Goal: Transaction & Acquisition: Book appointment/travel/reservation

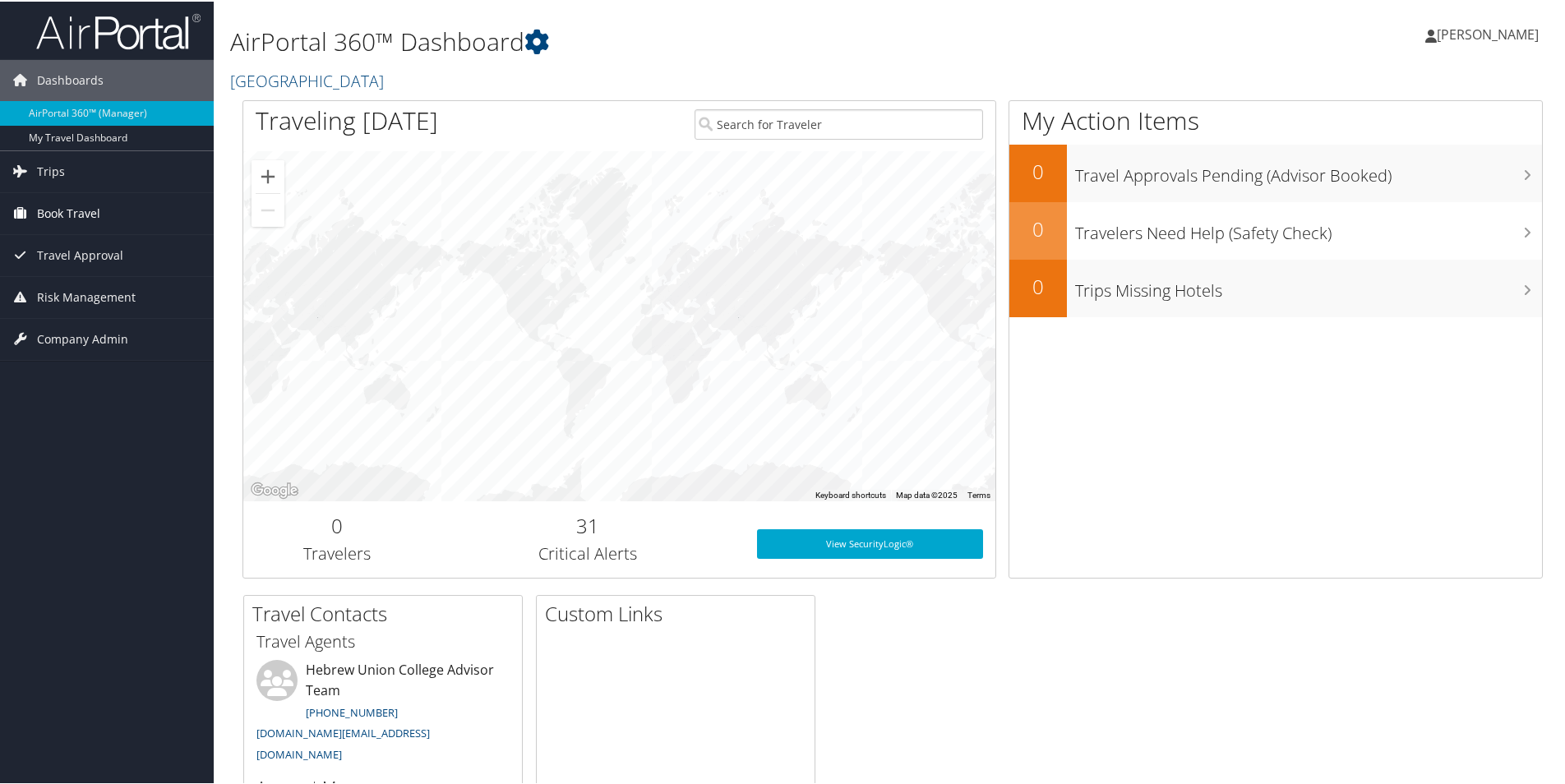
click at [83, 210] on span "Book Travel" at bounding box center [68, 211] width 63 height 41
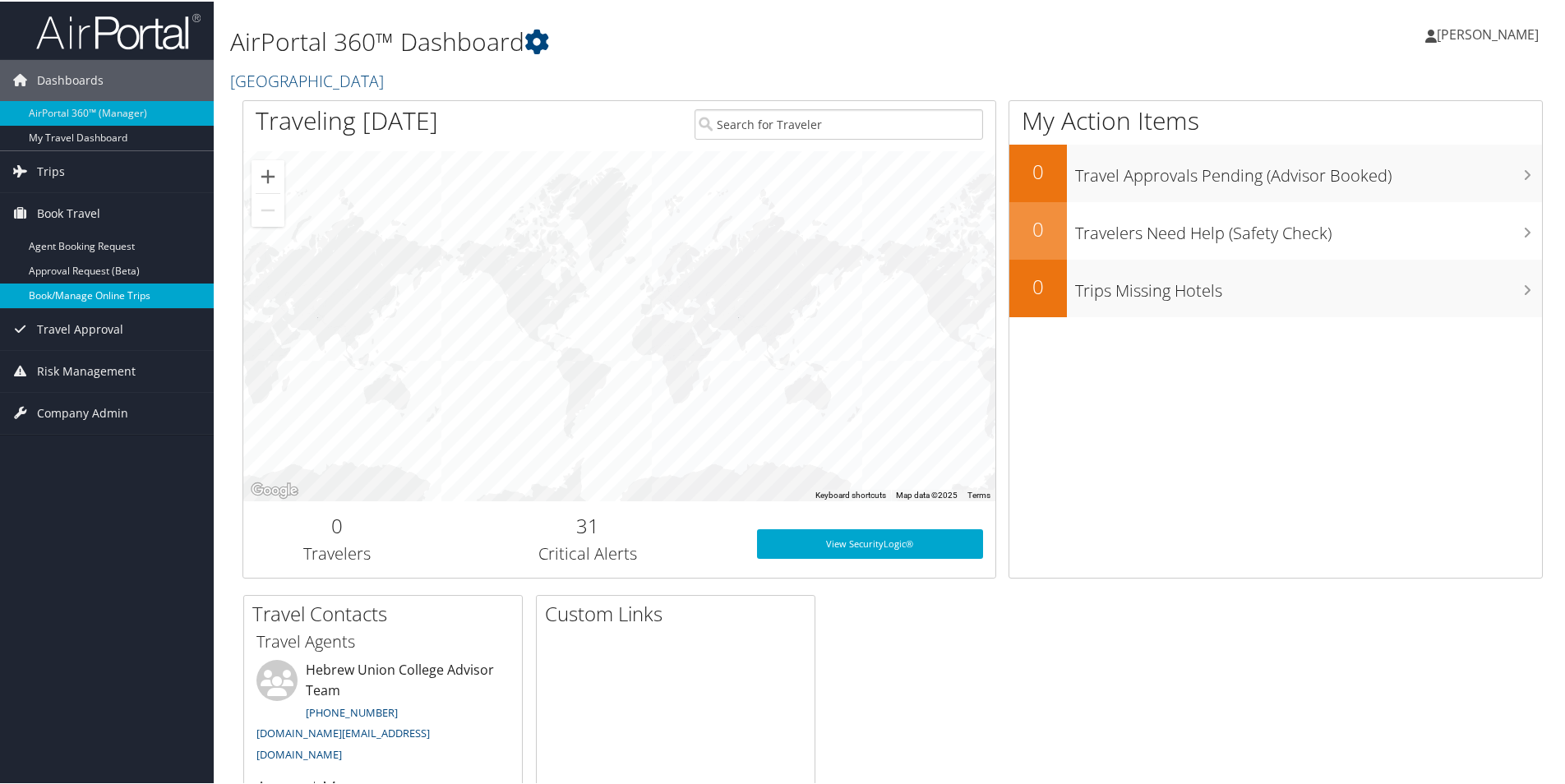
click at [75, 287] on link "Book/Manage Online Trips" at bounding box center [107, 293] width 214 height 24
